Goal: Ask a question

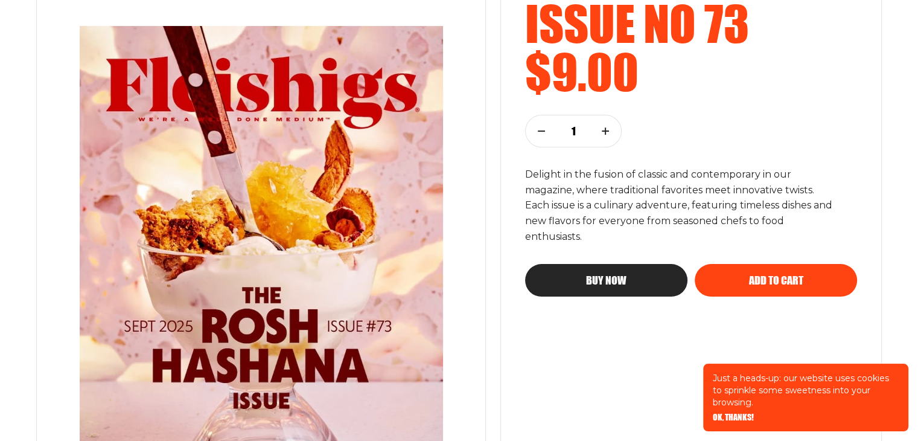
scroll to position [217, 0]
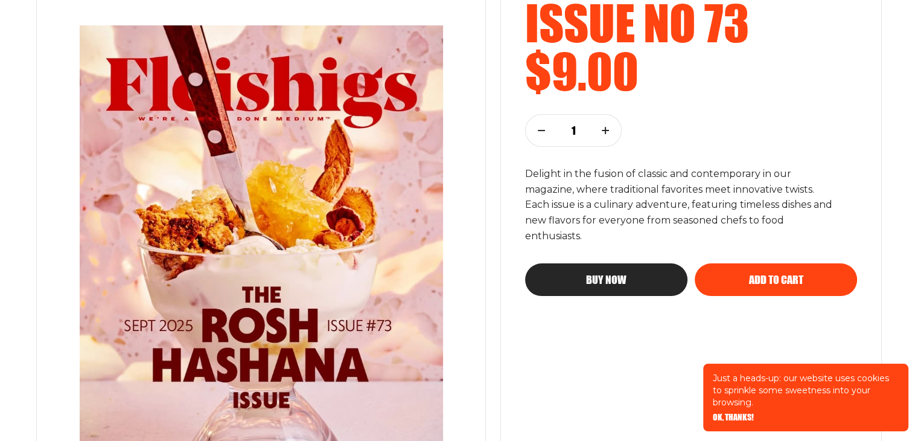
click at [574, 274] on div "Buy now" at bounding box center [606, 279] width 114 height 11
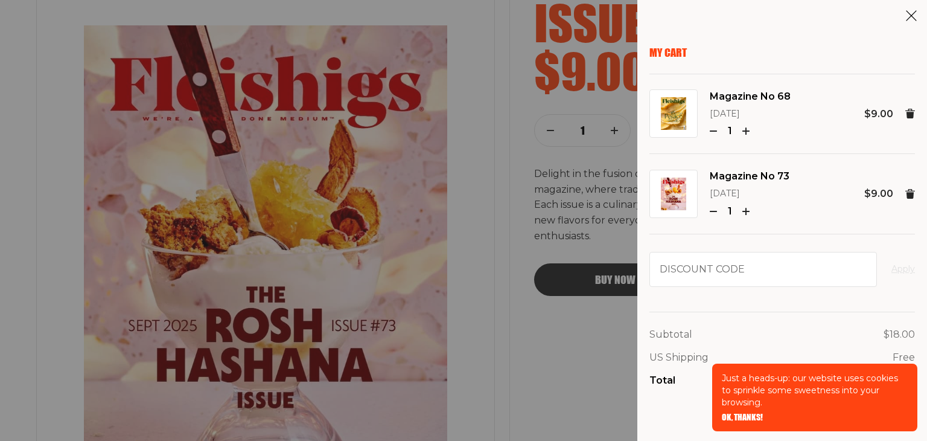
click at [734, 413] on span "OK, THANKS!" at bounding box center [742, 408] width 41 height 8
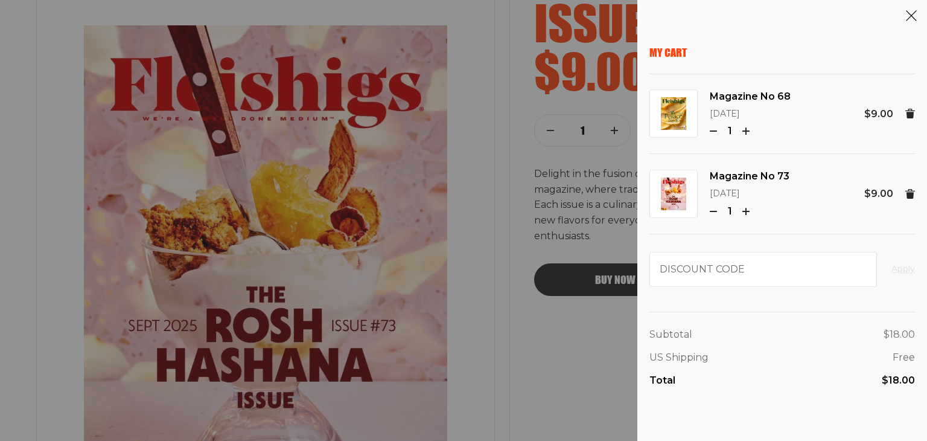
click at [675, 120] on img at bounding box center [673, 113] width 25 height 33
click at [905, 110] on icon at bounding box center [910, 114] width 10 height 10
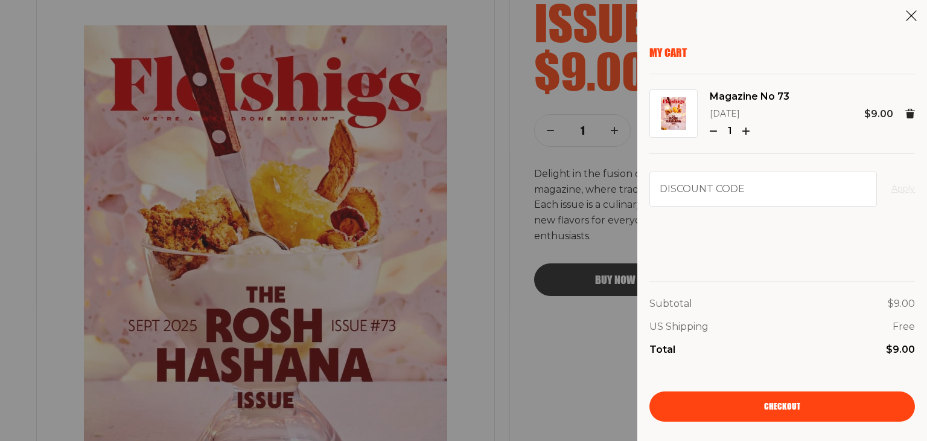
click at [912, 12] on icon at bounding box center [911, 16] width 12 height 12
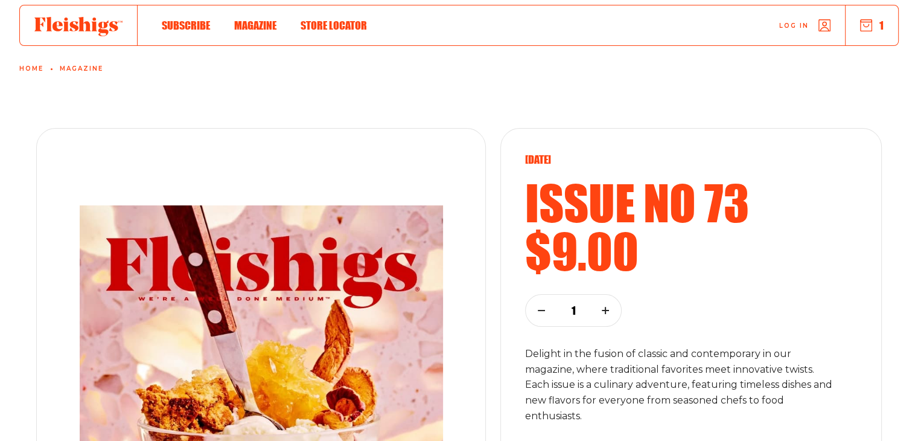
scroll to position [0, 0]
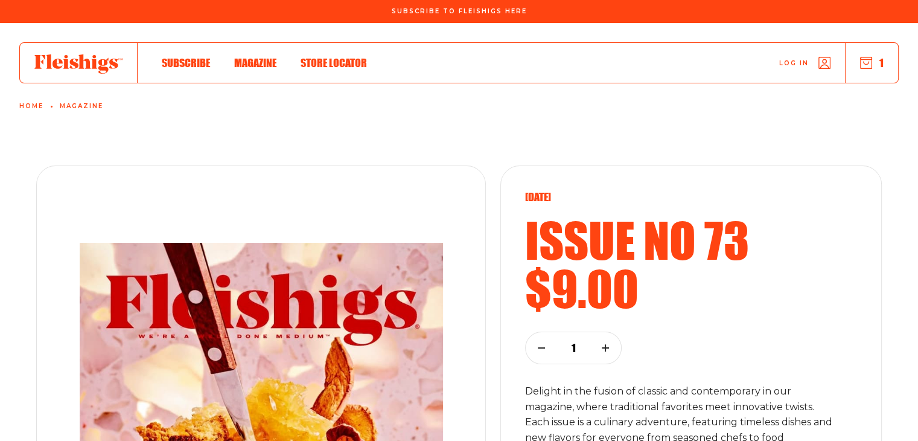
drag, startPoint x: 31, startPoint y: 59, endPoint x: 127, endPoint y: 78, distance: 97.3
click at [127, 78] on div at bounding box center [79, 63] width 118 height 40
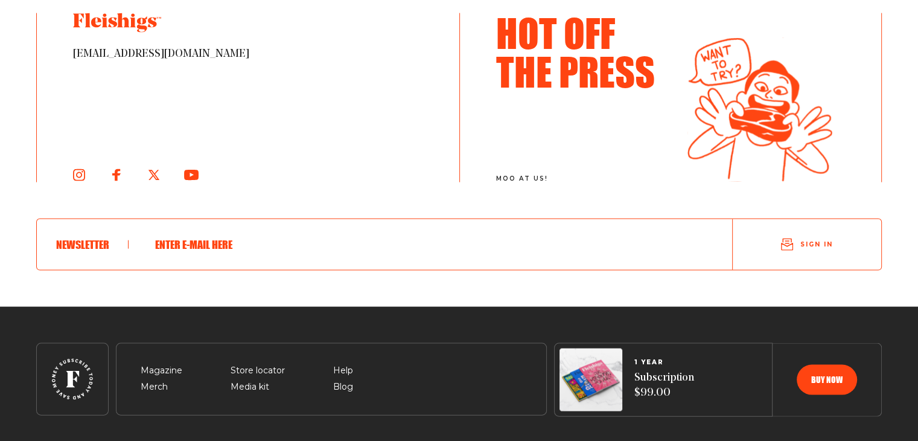
scroll to position [2497, 0]
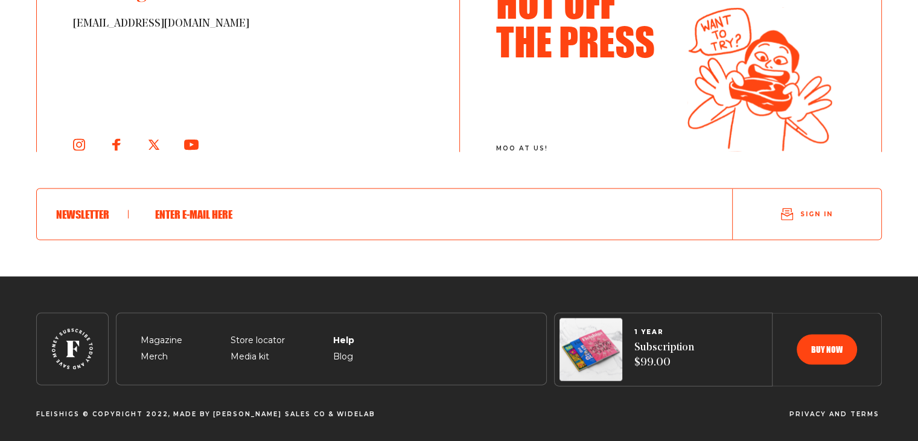
click at [343, 333] on span "Help" at bounding box center [343, 326] width 20 height 14
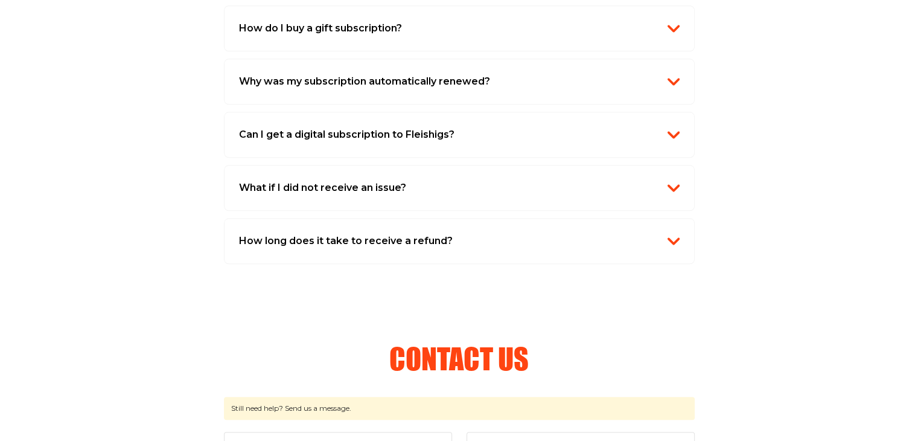
scroll to position [1259, 0]
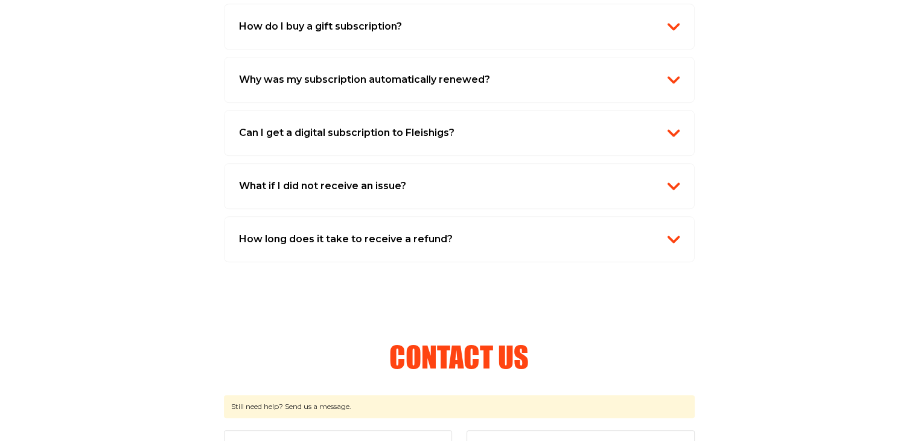
click at [307, 125] on h2 "Can I get a digital subscription to Fleishigs?" at bounding box center [346, 133] width 215 height 16
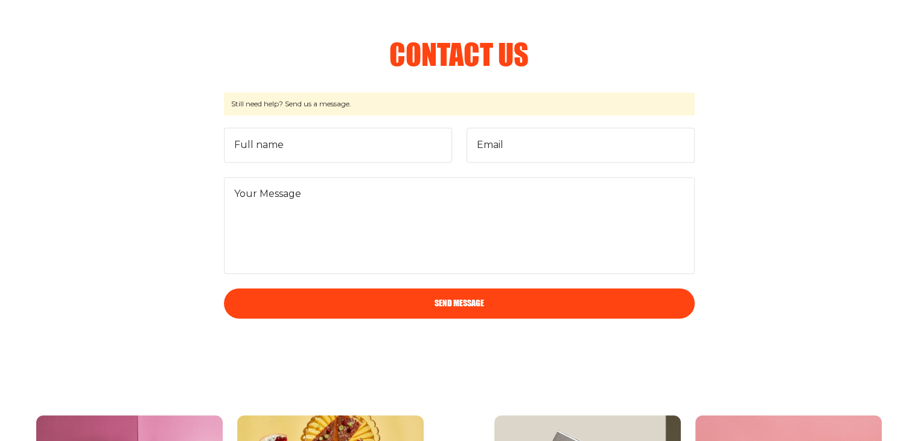
scroll to position [1593, 0]
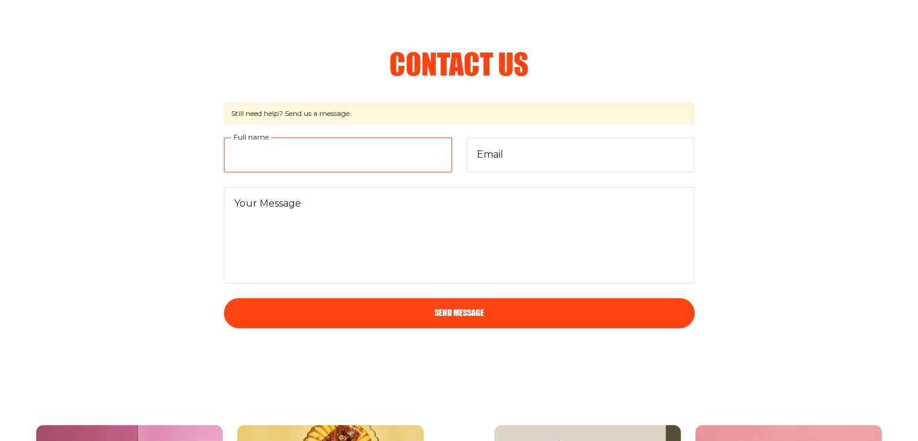
click at [322, 146] on input "Full name" at bounding box center [338, 154] width 228 height 35
type input "[PERSON_NAME]"
type input "[EMAIL_ADDRESS][PERSON_NAME][DOMAIN_NAME]"
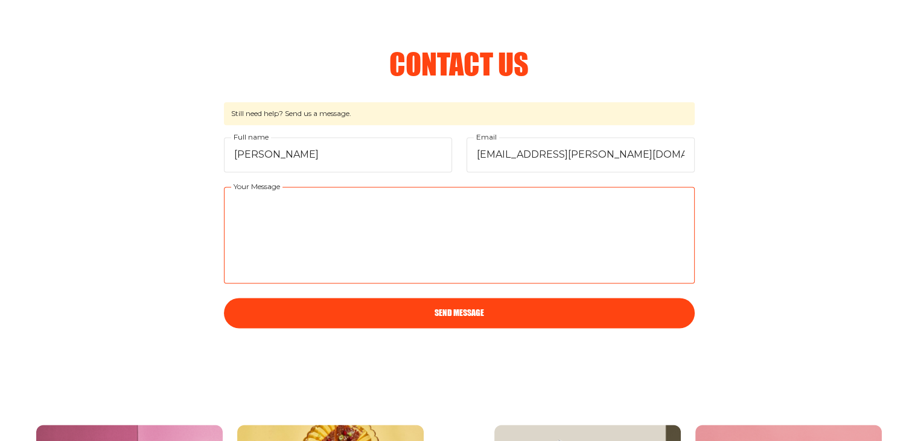
click at [303, 217] on textarea "Your Message" at bounding box center [459, 234] width 471 height 97
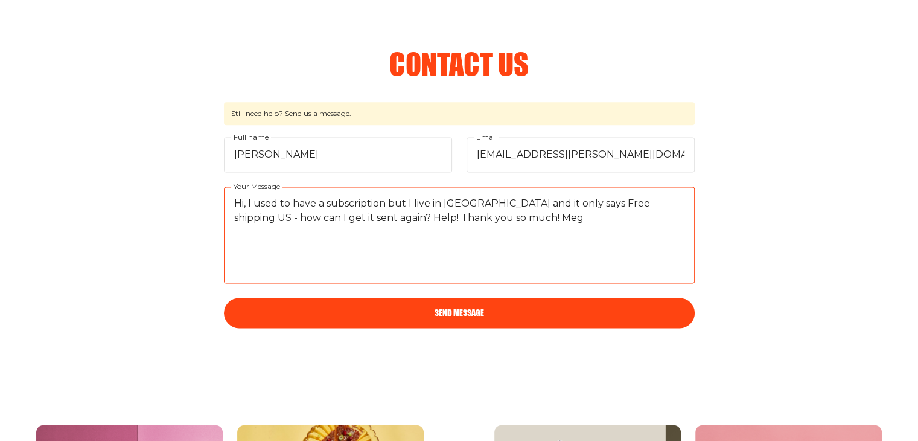
type textarea "Hi, I used to have a subscription but I live in [GEOGRAPHIC_DATA] and it only s…"
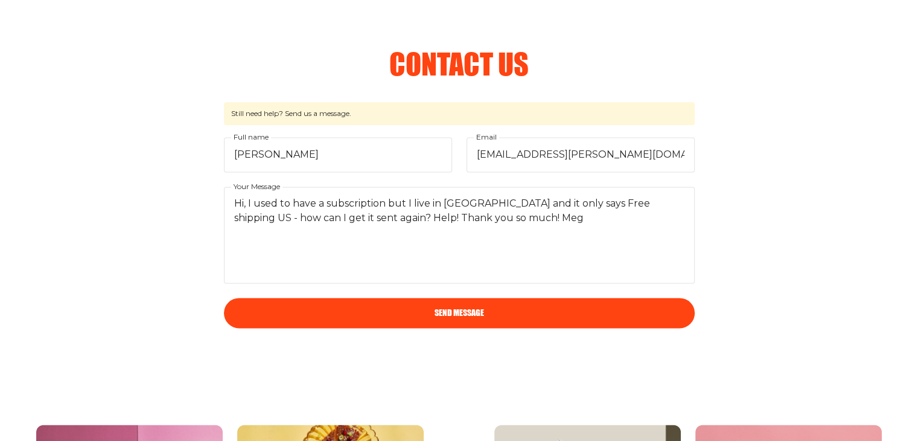
click at [294, 305] on button "Send Message" at bounding box center [459, 313] width 471 height 30
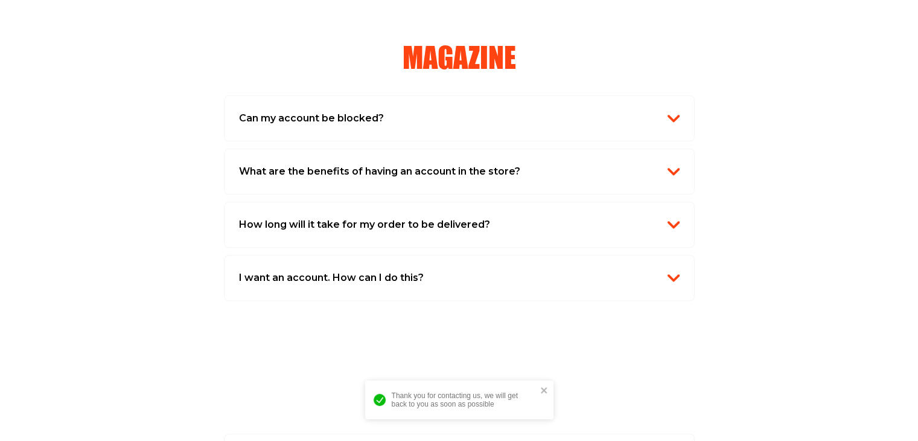
scroll to position [0, 0]
